Goal: Task Accomplishment & Management: Use online tool/utility

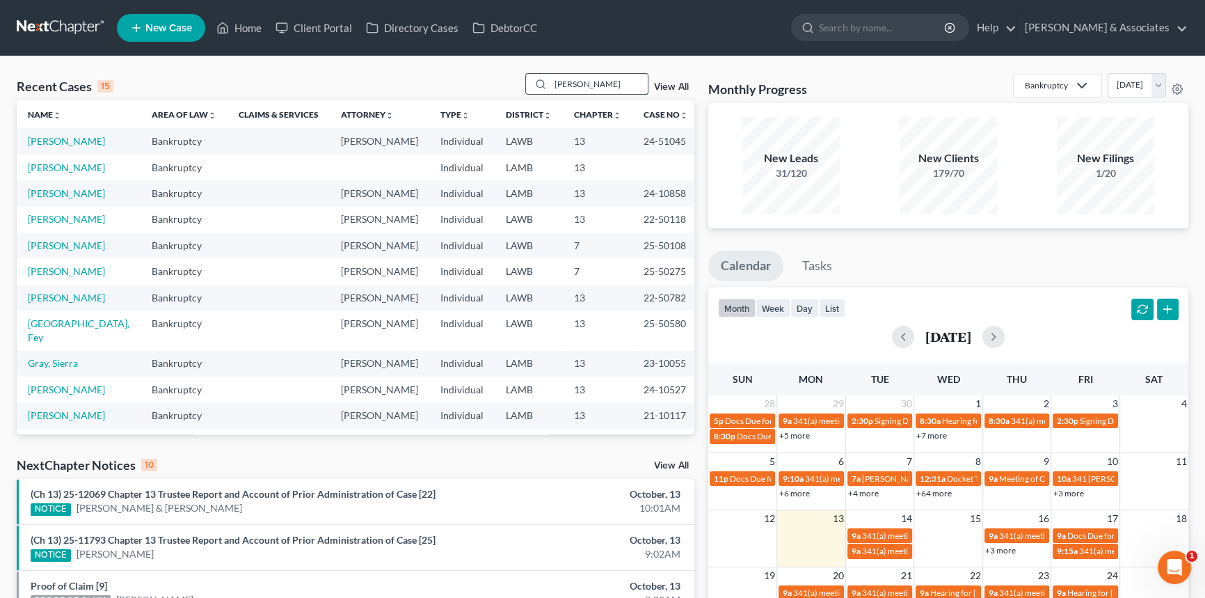
click at [602, 85] on input "irwin" at bounding box center [598, 84] width 97 height 20
type input "franklin"
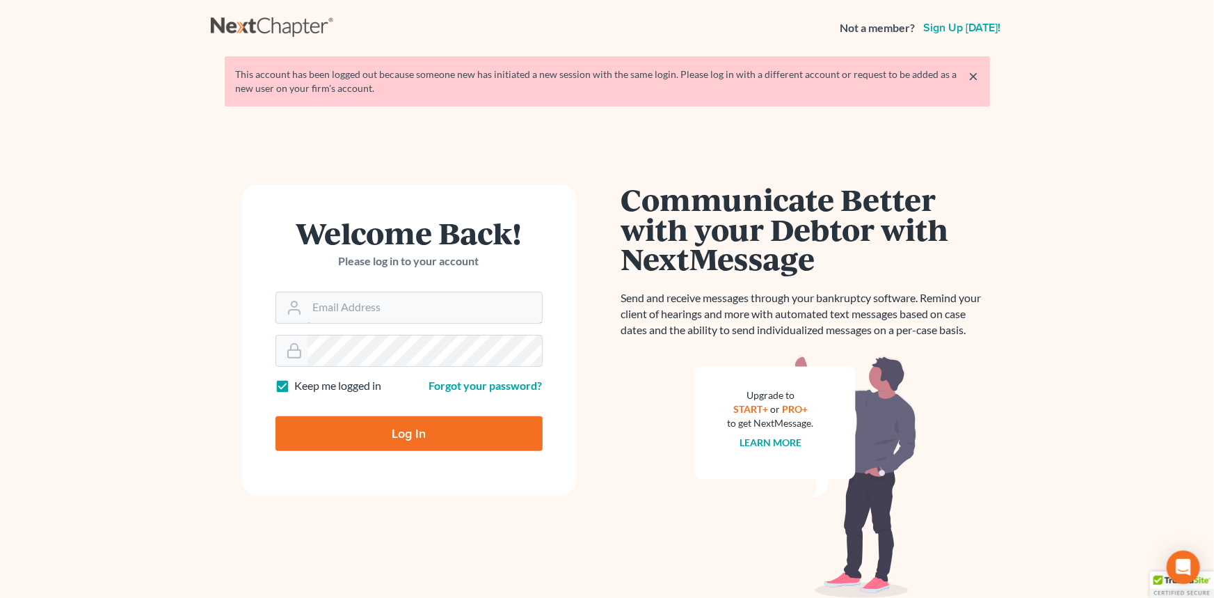
type input "[EMAIL_ADDRESS][DOMAIN_NAME]"
click at [403, 433] on input "Log In" at bounding box center [408, 433] width 267 height 35
type input "Thinking..."
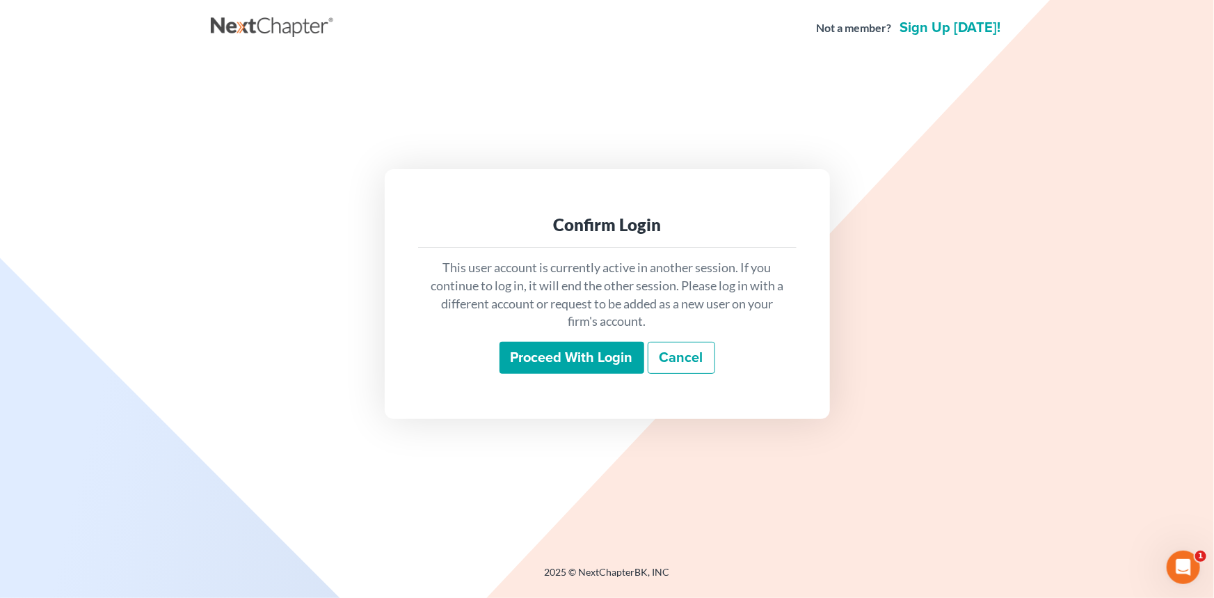
click at [570, 365] on input "Proceed with login" at bounding box center [571, 358] width 145 height 32
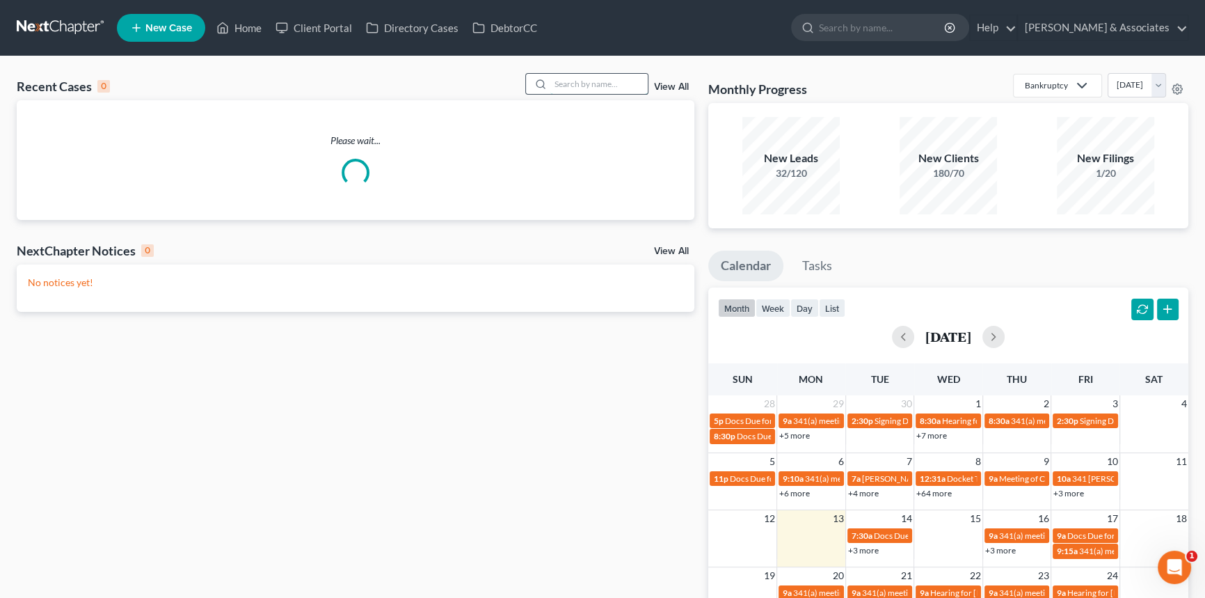
click at [607, 81] on input "search" at bounding box center [598, 84] width 97 height 20
type input "franklin"
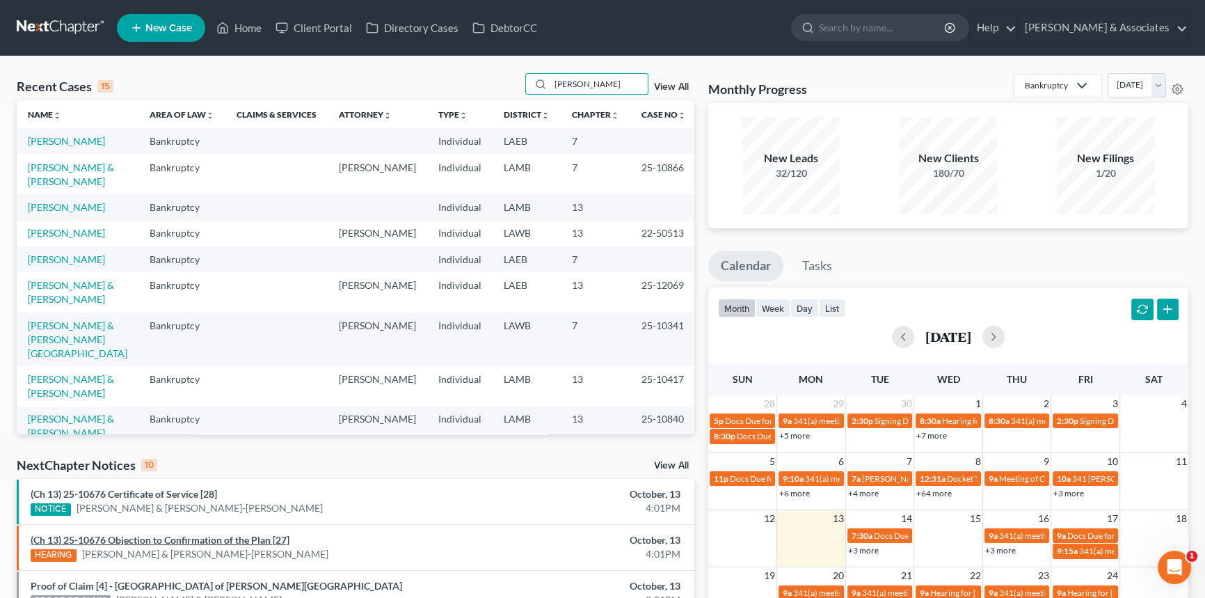
click at [189, 536] on link "(Ch 13) 25-10676 Objection to Confirmation of the Plan [27]" at bounding box center [160, 540] width 259 height 12
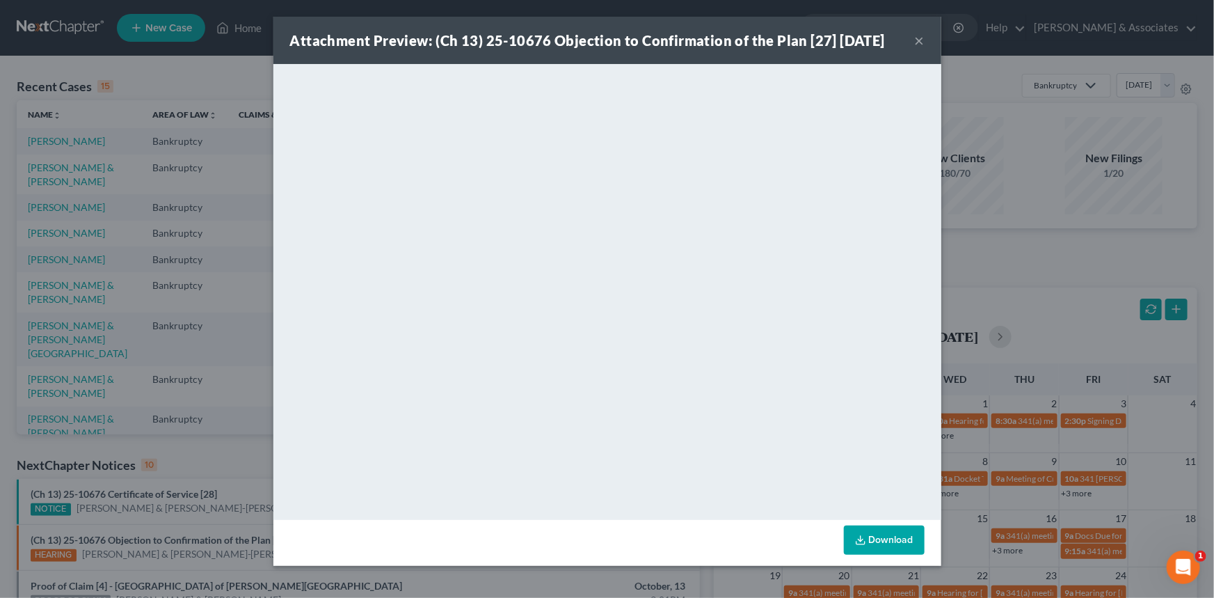
drag, startPoint x: 918, startPoint y: 39, endPoint x: 911, endPoint y: 43, distance: 8.1
click at [918, 38] on button "×" at bounding box center [920, 40] width 10 height 17
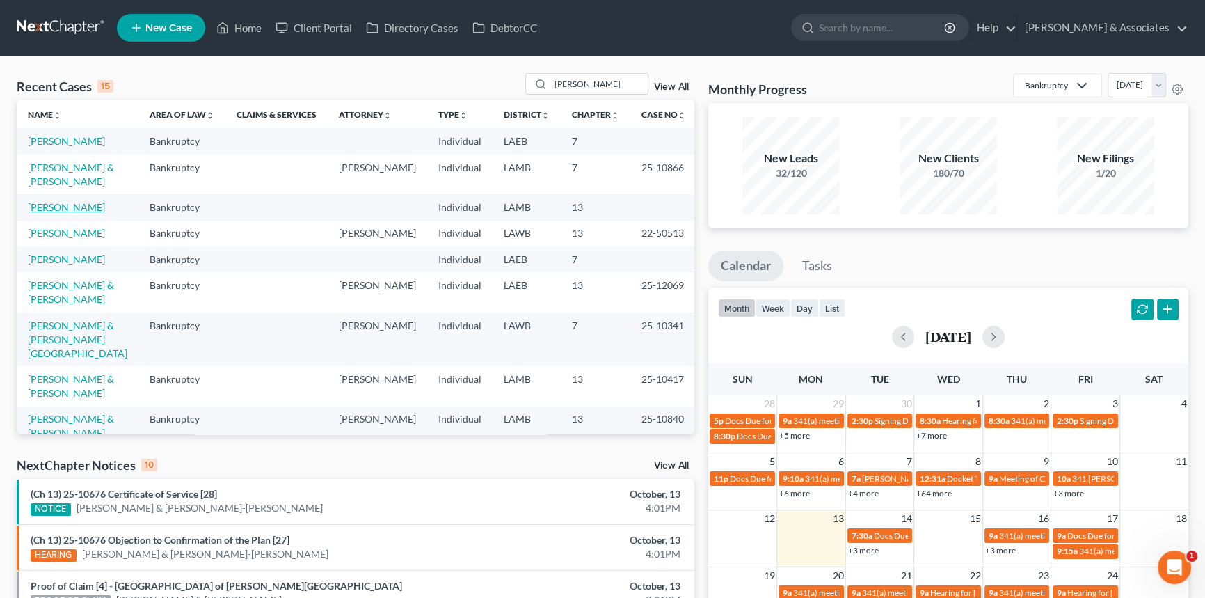
click at [42, 202] on link "Franklin, Anthony" at bounding box center [66, 207] width 77 height 12
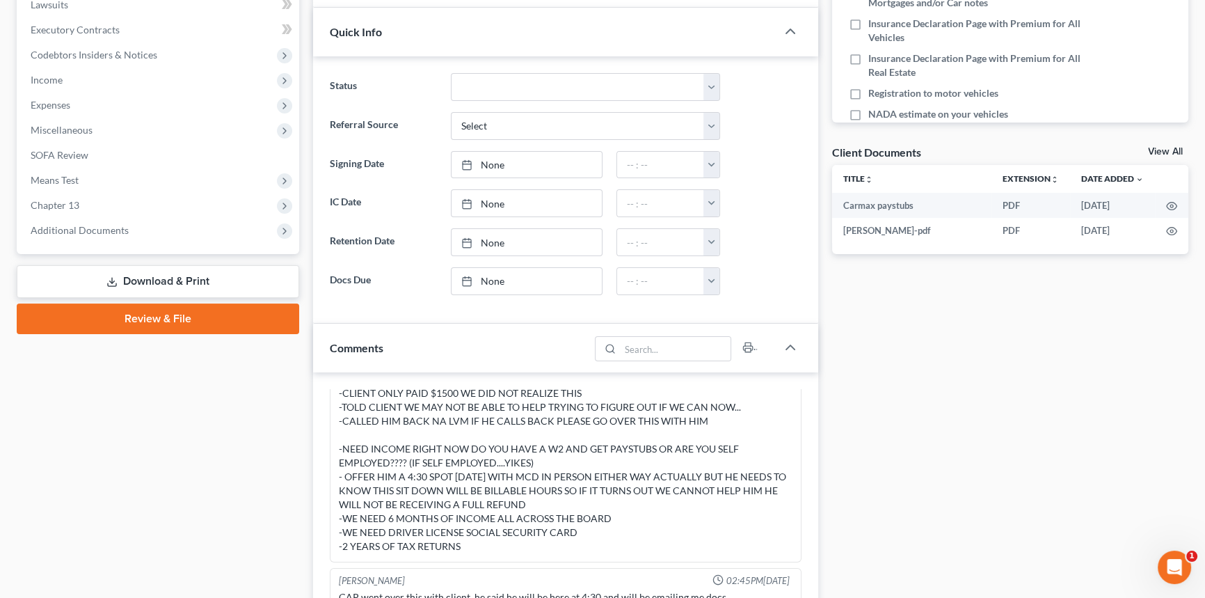
scroll to position [379, 0]
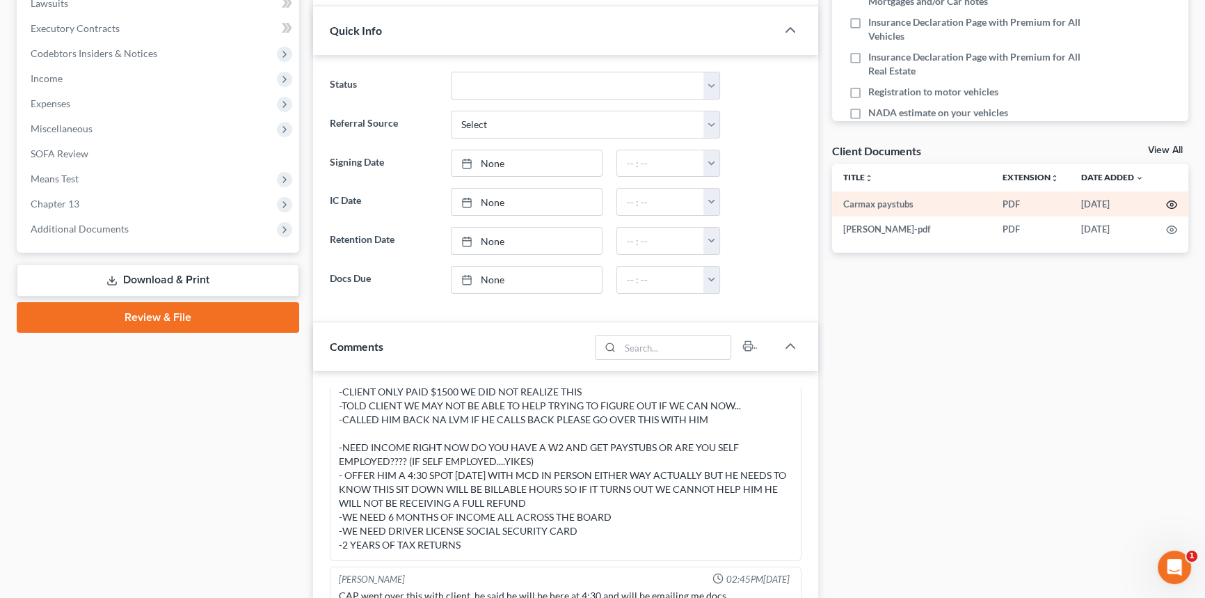
click at [1171, 200] on icon "button" at bounding box center [1171, 204] width 11 height 11
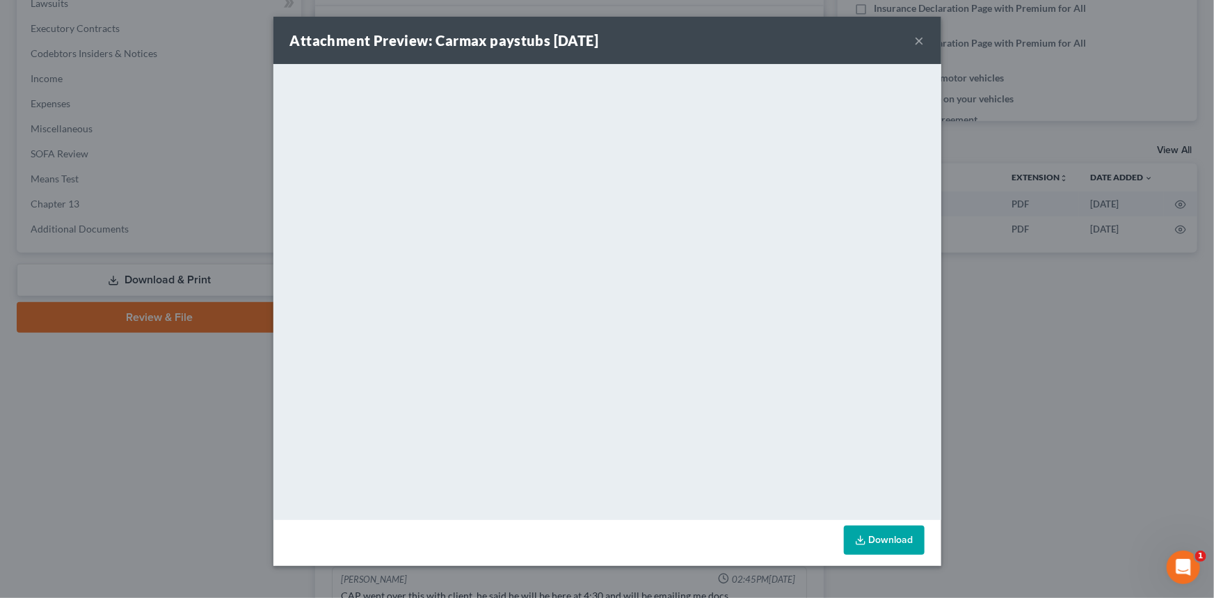
click at [920, 33] on button "×" at bounding box center [920, 40] width 10 height 17
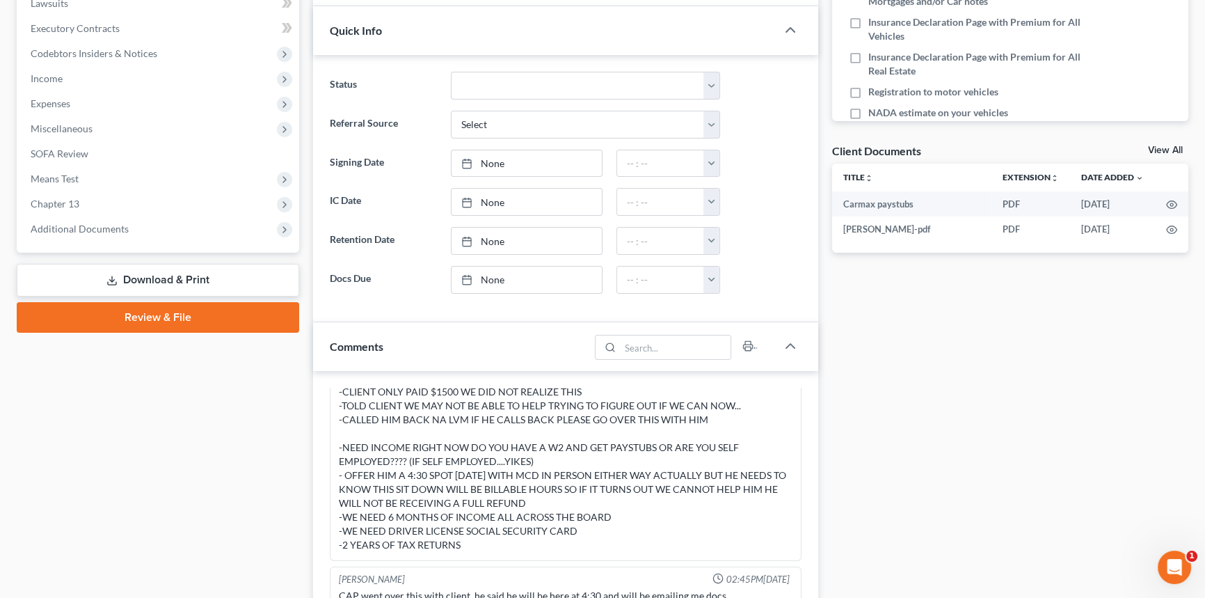
click at [1162, 145] on link "View All" at bounding box center [1165, 150] width 35 height 10
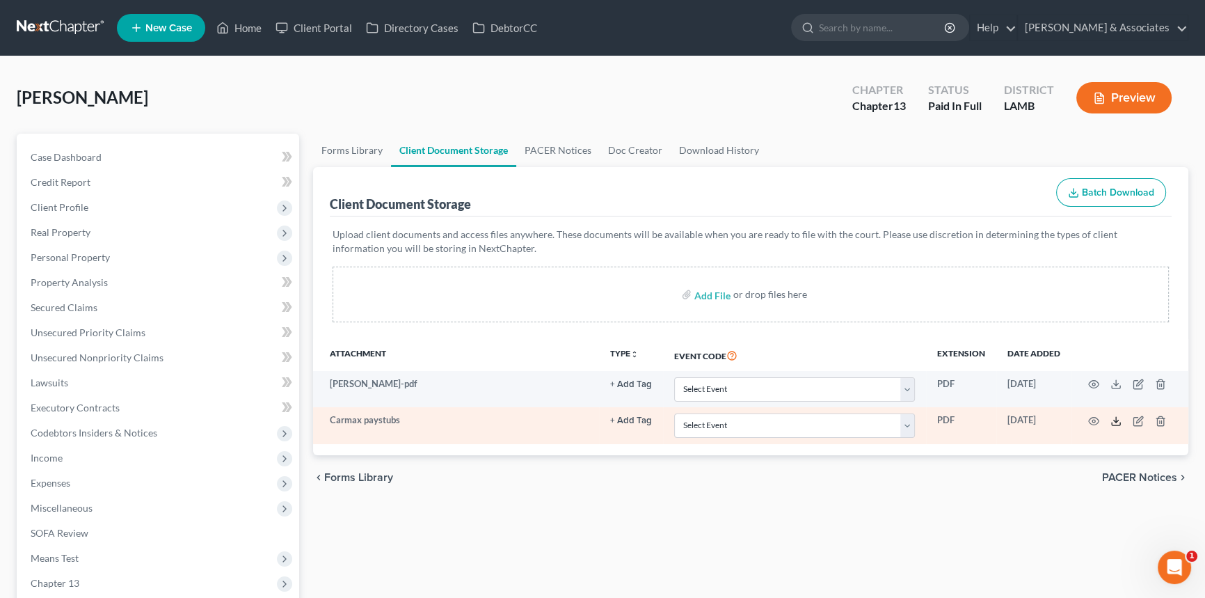
click at [1114, 420] on icon at bounding box center [1115, 420] width 11 height 11
